Goal: Information Seeking & Learning: Learn about a topic

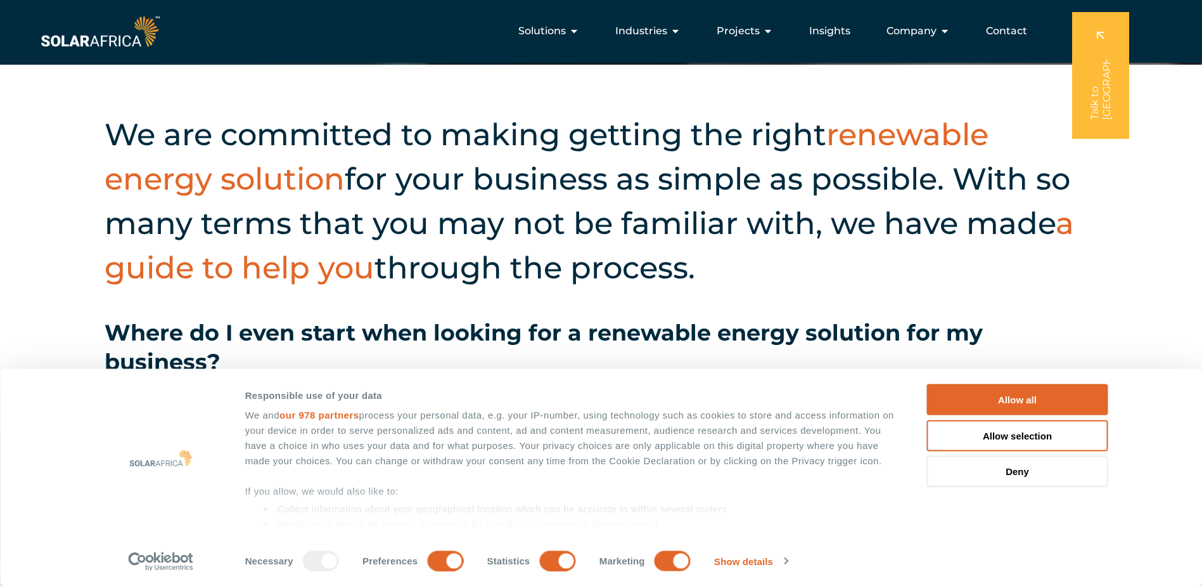
scroll to position [507, 0]
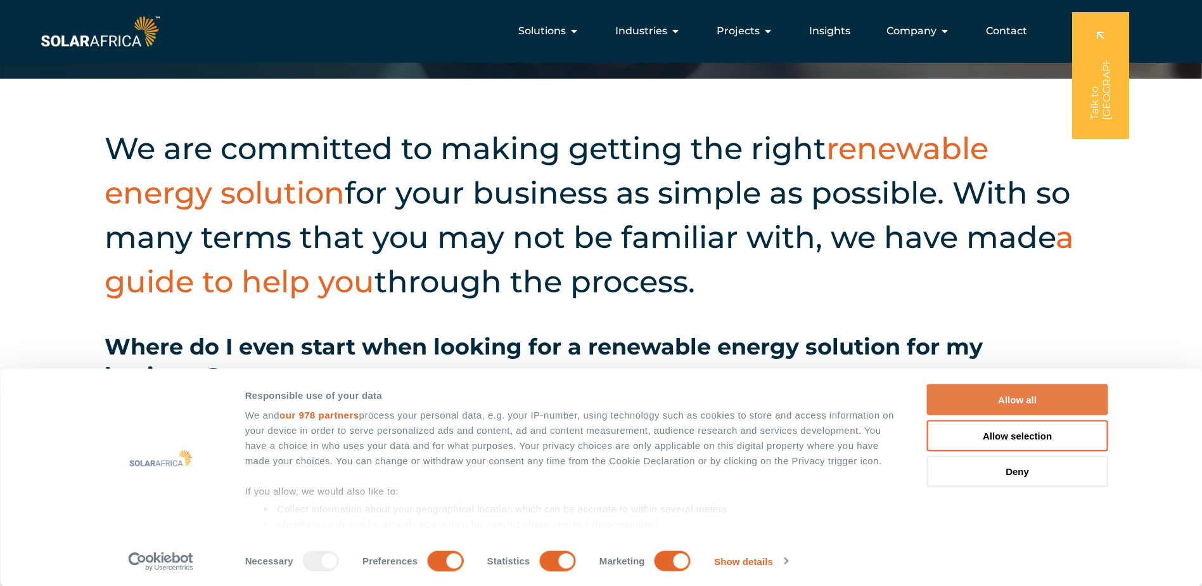
click at [595, 259] on button "Allow all" at bounding box center [1017, 399] width 181 height 31
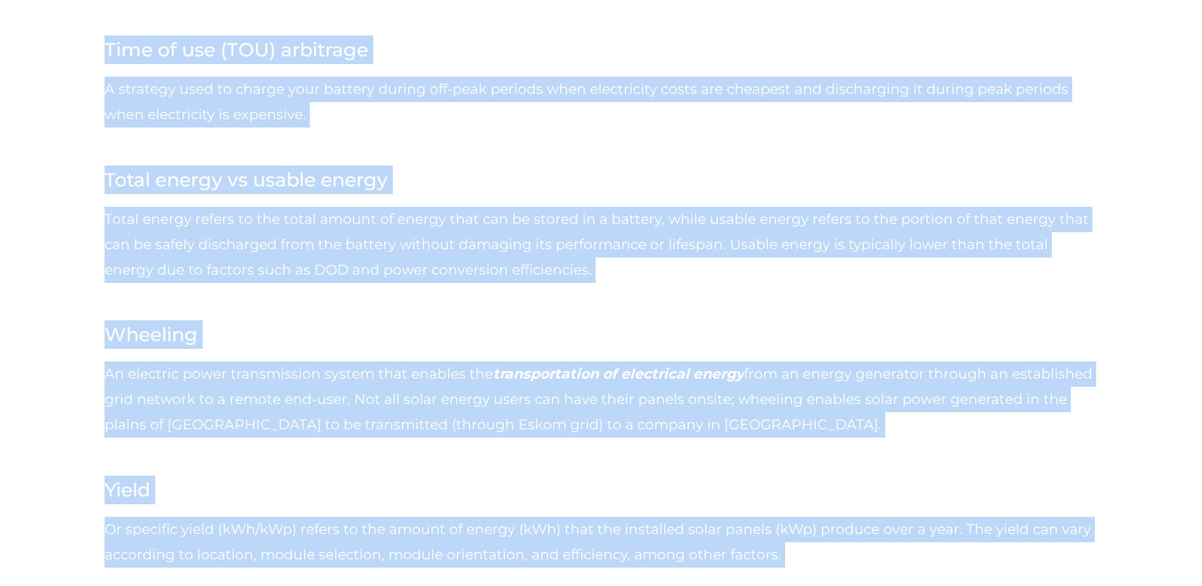
scroll to position [8430, 0]
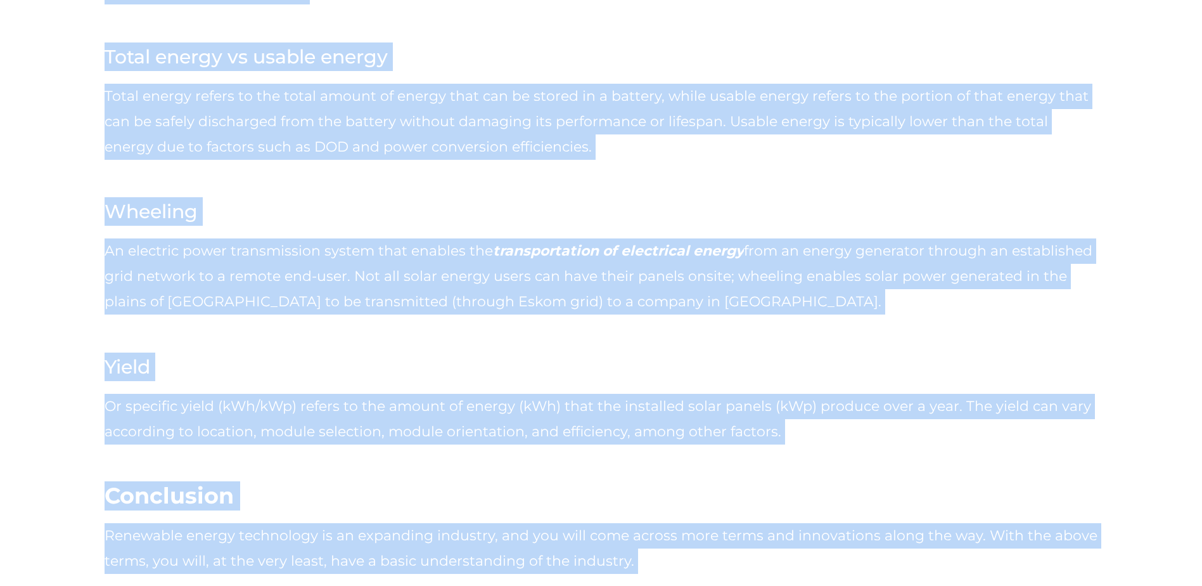
drag, startPoint x: 109, startPoint y: 142, endPoint x: 610, endPoint y: 501, distance: 616.5
drag, startPoint x: 610, startPoint y: 501, endPoint x: 536, endPoint y: 389, distance: 134.3
copy div "We are committed to making getting the right renewable energy solution for your…"
click at [595, 259] on div "Or specific yield (kWh/kWp) refers to the amount of energy (kWh) that the insta…" at bounding box center [601, 431] width 993 height 75
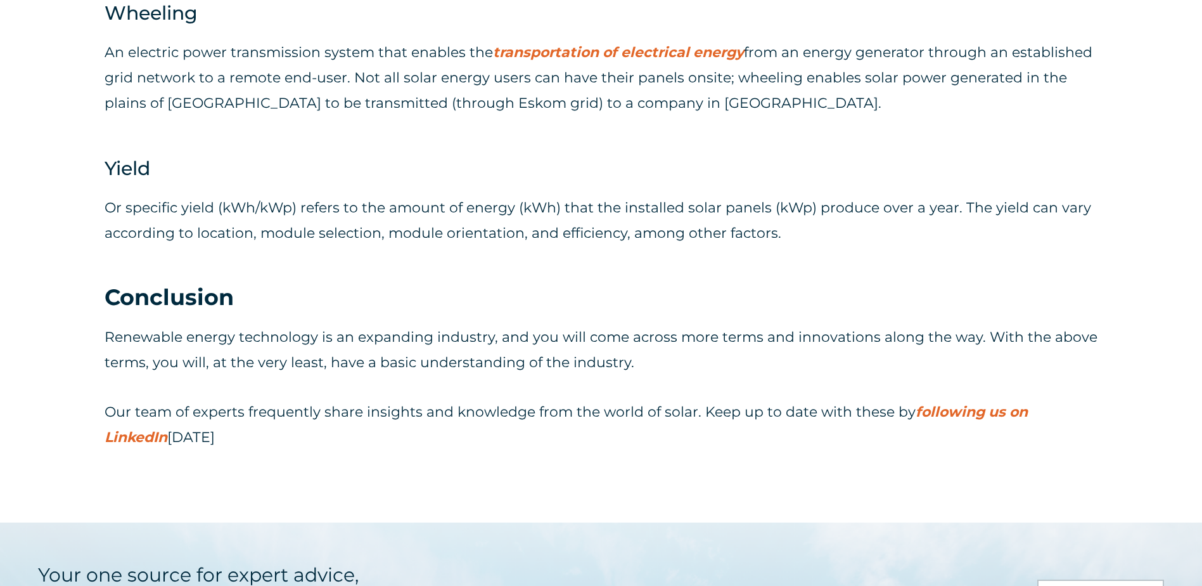
scroll to position [8874, 0]
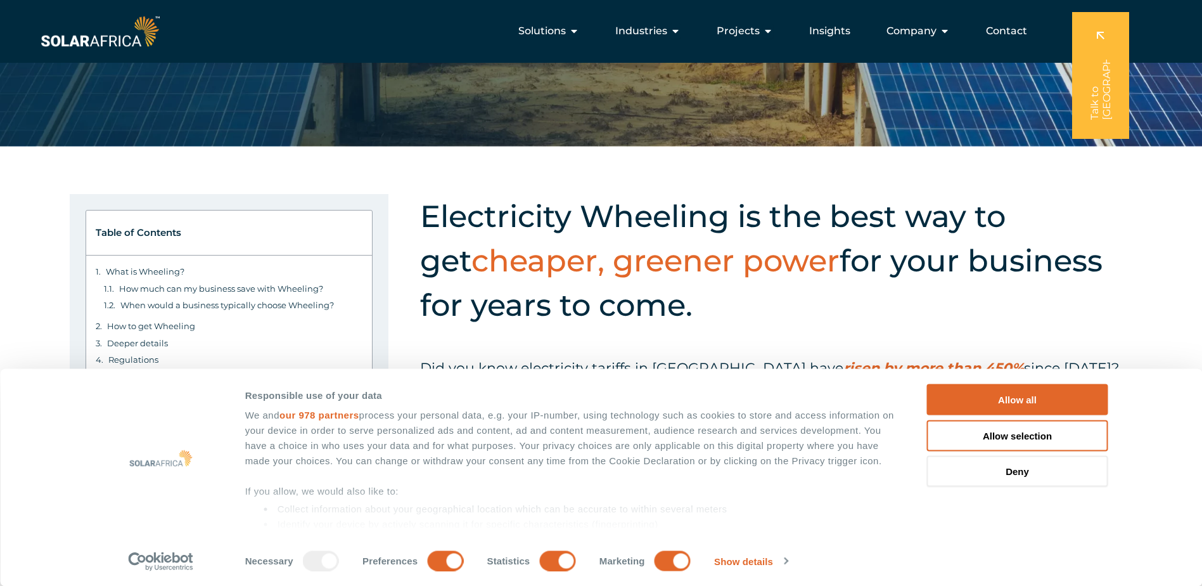
scroll to position [254, 0]
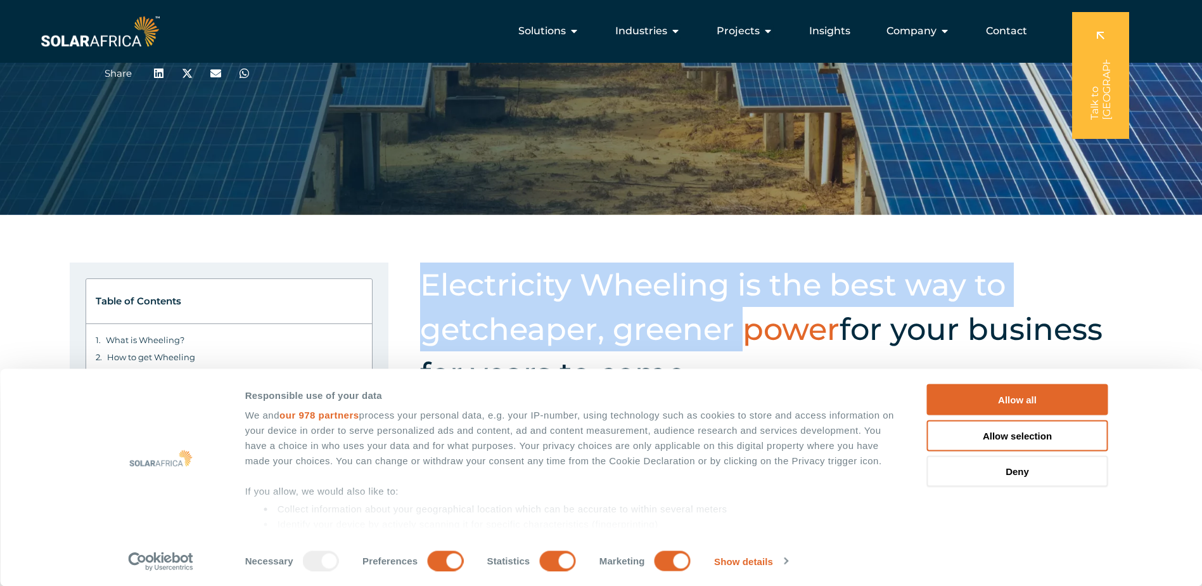
drag, startPoint x: 426, startPoint y: 290, endPoint x: 692, endPoint y: 323, distance: 267.7
click at [692, 323] on h2 "Electricity Wheeling is the best way to get cheaper, greener power for your bus…" at bounding box center [774, 328] width 709 height 133
click at [973, 394] on button "Allow all" at bounding box center [1017, 399] width 181 height 31
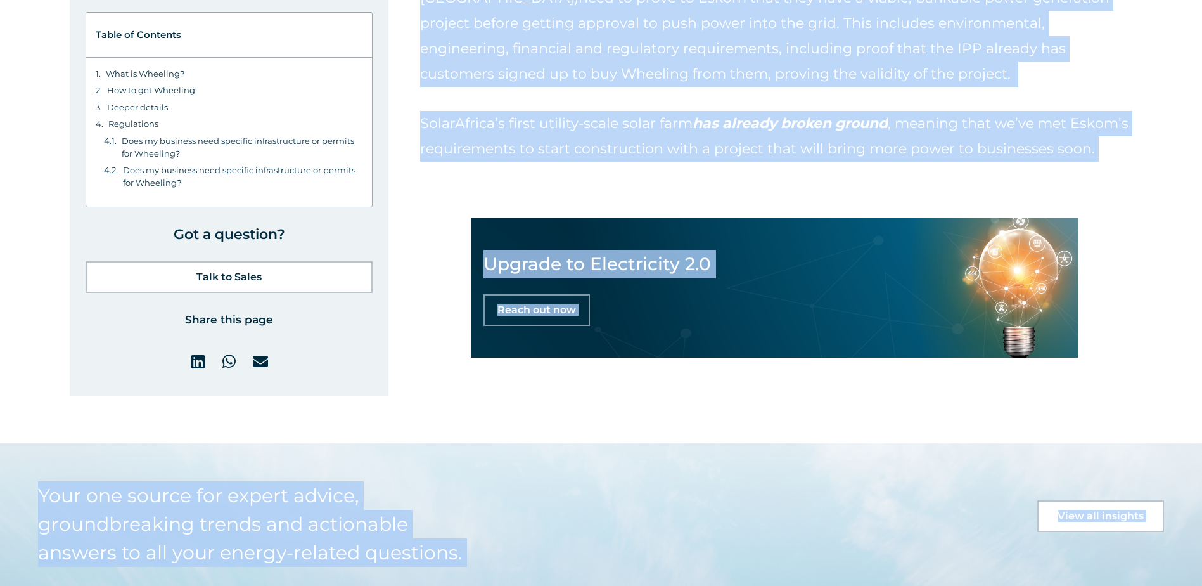
scroll to position [9001, 0]
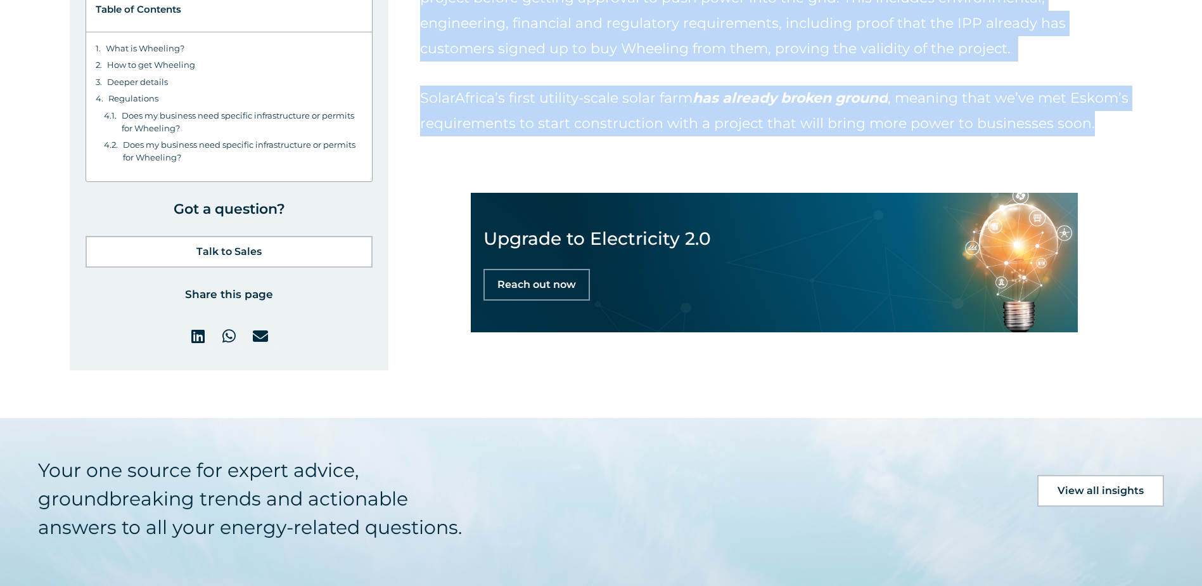
drag, startPoint x: 422, startPoint y: 281, endPoint x: 558, endPoint y: 171, distance: 175.8
drag, startPoint x: 558, startPoint y: 171, endPoint x: 510, endPoint y: 124, distance: 68.1
copy div "Loremipsumd Sitametc ad eli sedd eiu te inc utlabor, etdolor magna ali enim adm…"
